Goal: Task Accomplishment & Management: Complete application form

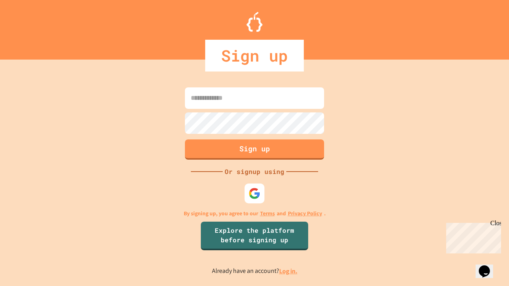
click at [288, 271] on link "Log in." at bounding box center [288, 271] width 18 height 8
